Goal: Find specific page/section: Find specific page/section

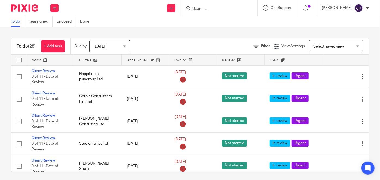
click at [218, 8] on input "Search" at bounding box center [216, 9] width 49 height 5
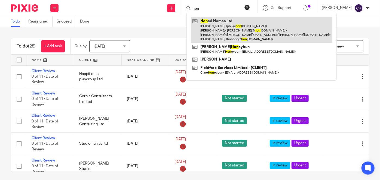
type input "hon"
click at [212, 28] on link at bounding box center [261, 30] width 141 height 26
